Goal: Task Accomplishment & Management: Complete application form

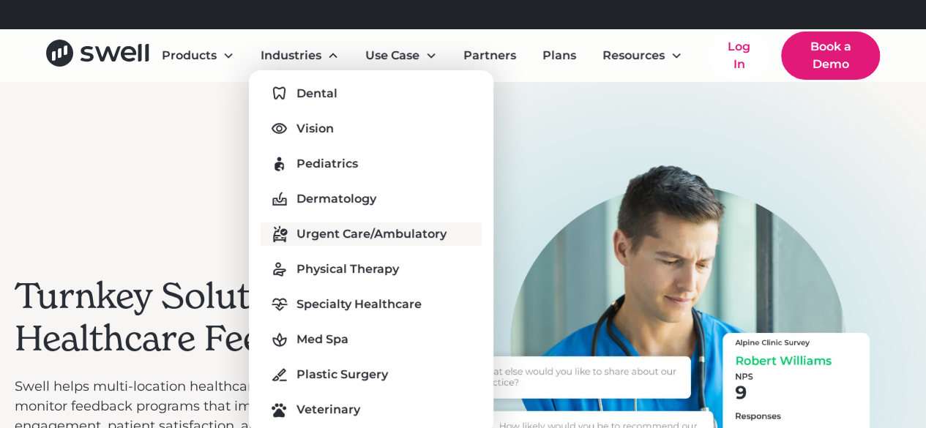
click at [369, 239] on div "Urgent Care/Ambulatory" at bounding box center [371, 234] width 150 height 18
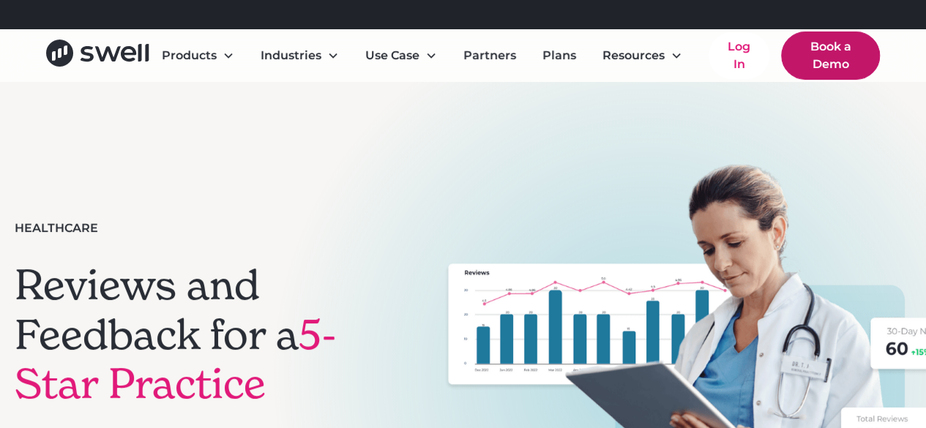
click at [832, 67] on link "Book a Demo" at bounding box center [830, 55] width 99 height 48
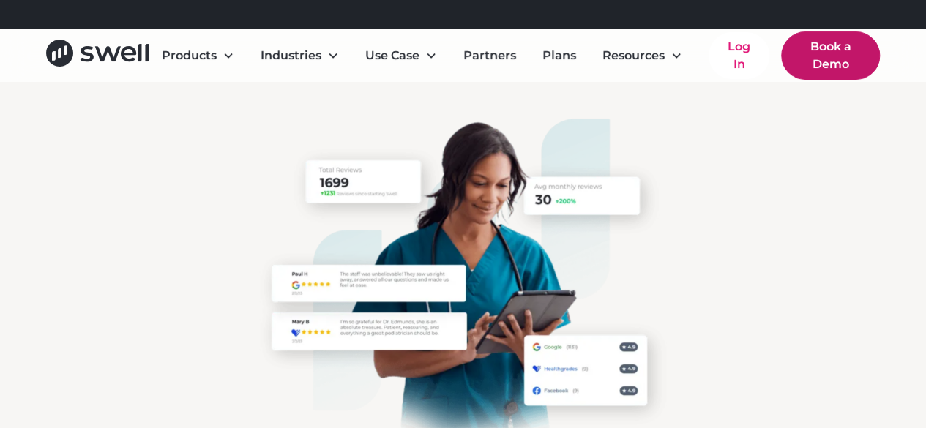
click at [856, 65] on link "Book a Demo" at bounding box center [830, 55] width 99 height 48
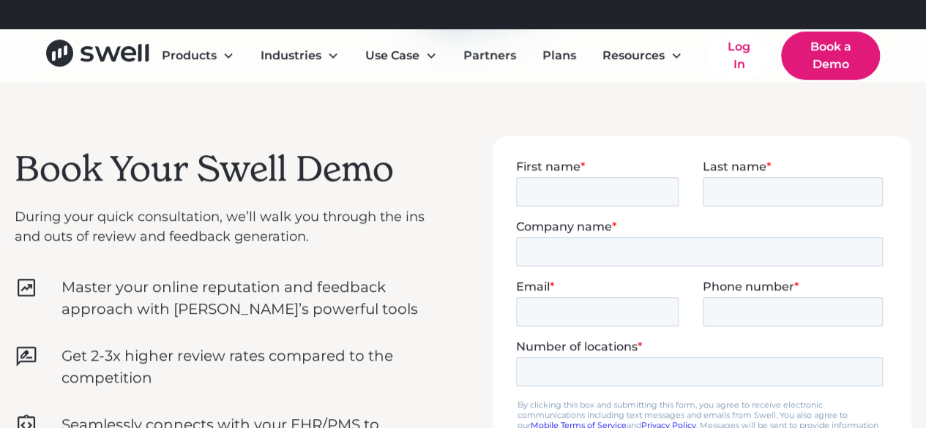
scroll to position [390, 0]
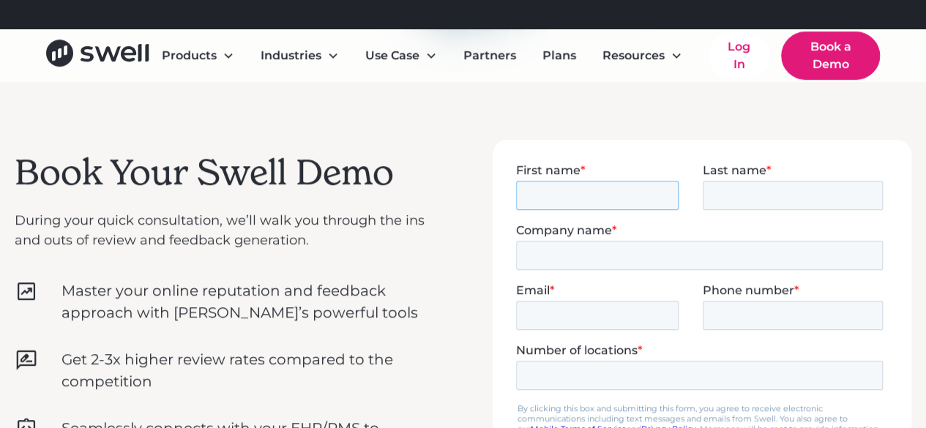
click at [645, 192] on input "First name *" at bounding box center [596, 194] width 162 height 29
type input "[PERSON_NAME]"
click at [755, 212] on fieldset "First name * Shalini Last name *" at bounding box center [701, 192] width 373 height 60
click at [755, 203] on input "Last name *" at bounding box center [792, 194] width 181 height 29
type input "Thomas"
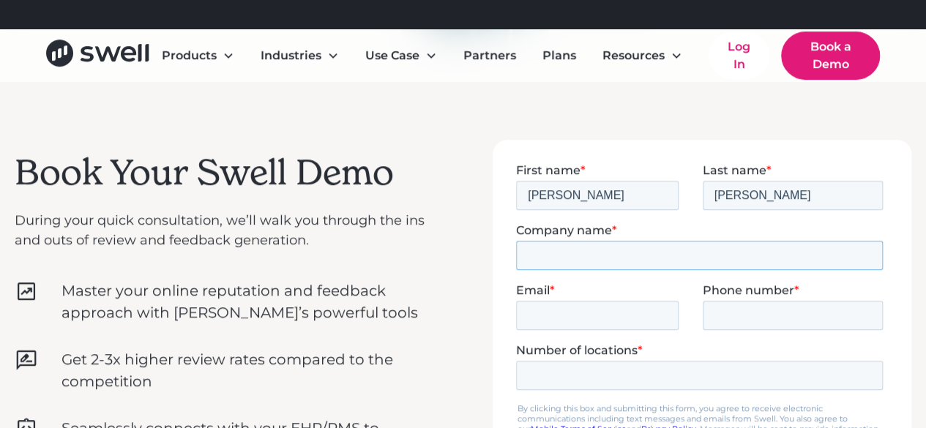
click at [728, 257] on input "Company name *" at bounding box center [698, 254] width 367 height 29
type input "Next Level Urgent Care"
click at [611, 319] on input "Email *" at bounding box center [596, 314] width 162 height 29
type input "sthomas@nlucc.com"
click at [760, 315] on input "Phone number *" at bounding box center [792, 314] width 181 height 29
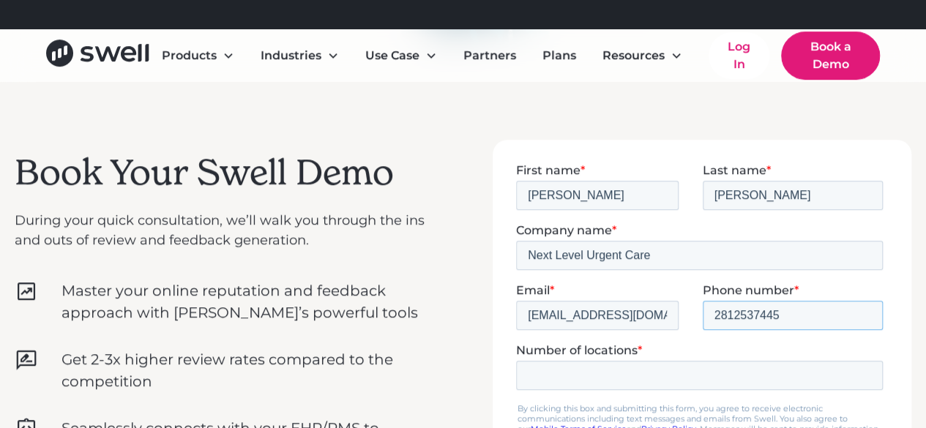
type input "2812537445"
click at [743, 385] on input "Number of locations *" at bounding box center [698, 374] width 367 height 29
type input "4"
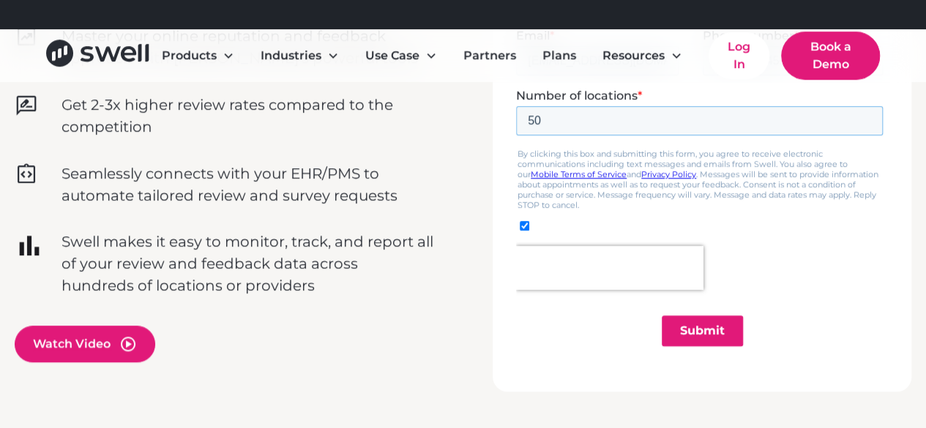
scroll to position [649, 0]
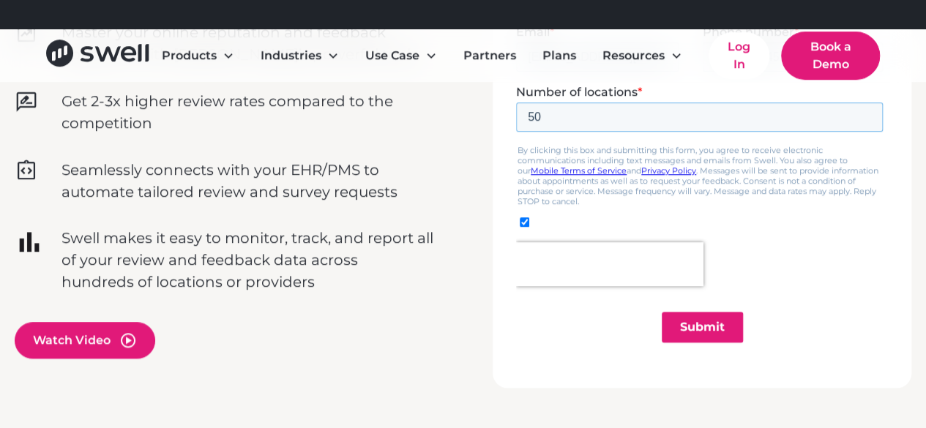
type input "50"
click at [706, 316] on input "Submit" at bounding box center [701, 327] width 81 height 31
